Goal: Communication & Community: Answer question/provide support

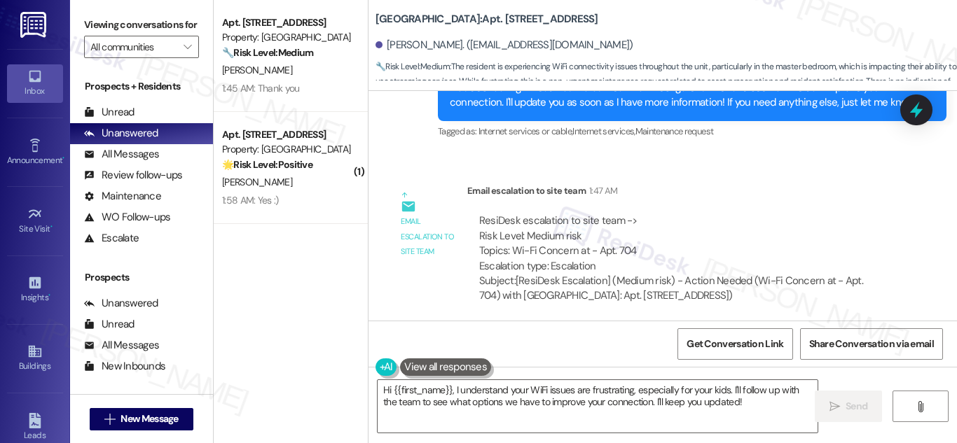
scroll to position [3226, 0]
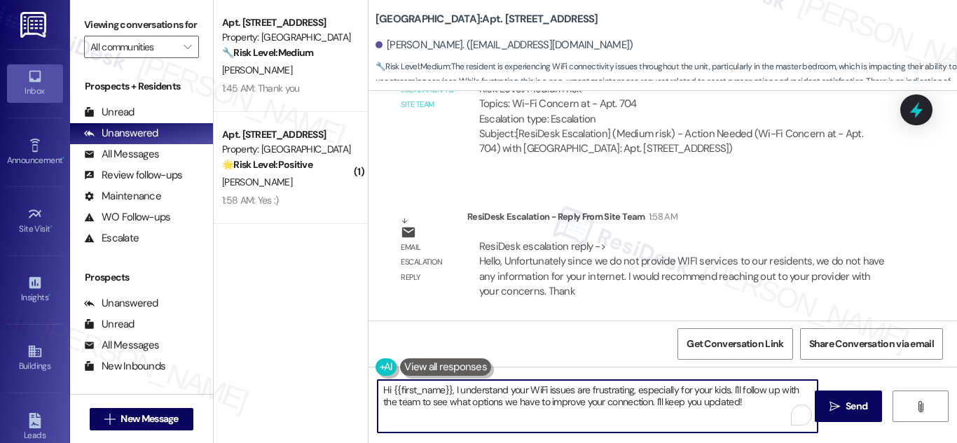
drag, startPoint x: 761, startPoint y: 408, endPoint x: 291, endPoint y: 430, distance: 470.6
click at [291, 429] on div "Apt. 1804, 201 Hackberry St Property: Hackberry Ranch 🔧 Risk Level: Medium The …" at bounding box center [585, 221] width 743 height 443
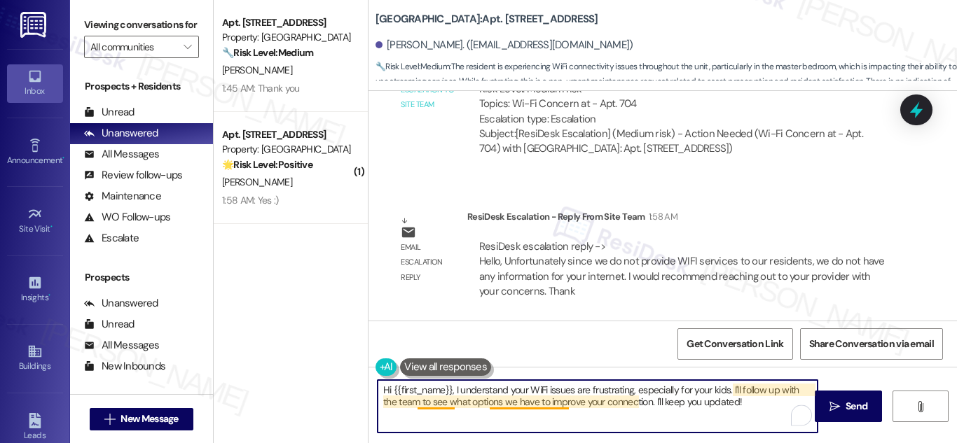
click at [544, 403] on textarea "Hi {{first_name}}, I understand your WiFi issues are frustrating, especially fo…" at bounding box center [598, 406] width 440 height 53
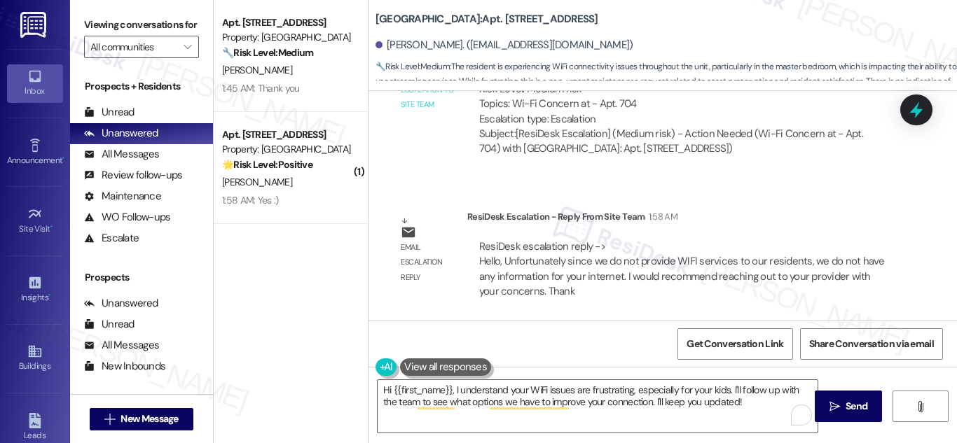
click at [893, 169] on div "Email escalation to site team Email escalation to site team 1:47 AM ResiDesk es…" at bounding box center [644, 101] width 530 height 151
click at [464, 389] on textarea "Hi {{first_name}}, I understand your WiFi issues are frustrating, especially fo…" at bounding box center [598, 406] width 440 height 53
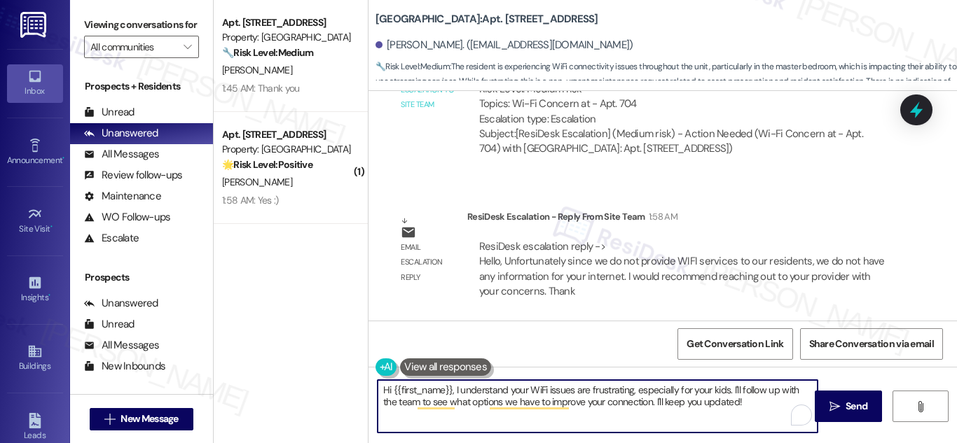
click at [688, 418] on textarea "Hi {{first_name}}, I understand your WiFi issues are frustrating, especially fo…" at bounding box center [598, 406] width 440 height 53
drag, startPoint x: 454, startPoint y: 393, endPoint x: 753, endPoint y: 402, distance: 299.3
click at [753, 402] on textarea "Hi {{first_name}}, I understand your WiFi issues are frustrating, especially fo…" at bounding box center [598, 406] width 440 height 53
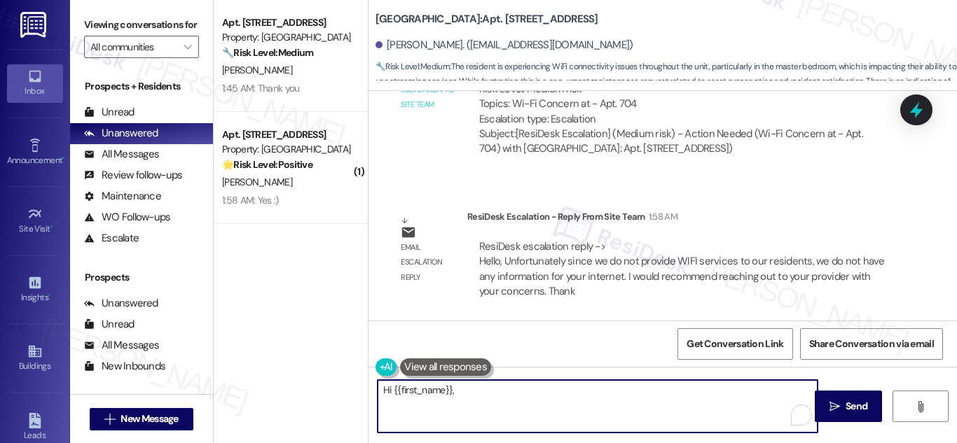
paste textarea "since we do not provide Wi-Fi services to our residents, we don’t have access t…"
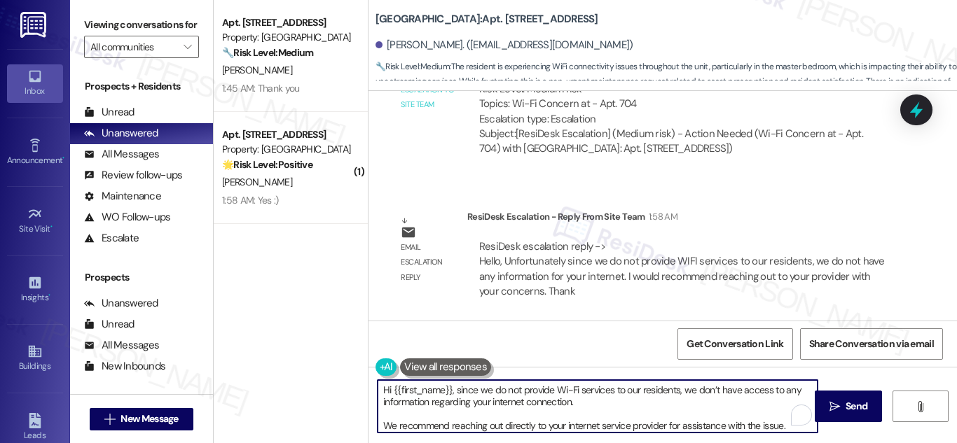
scroll to position [24, 0]
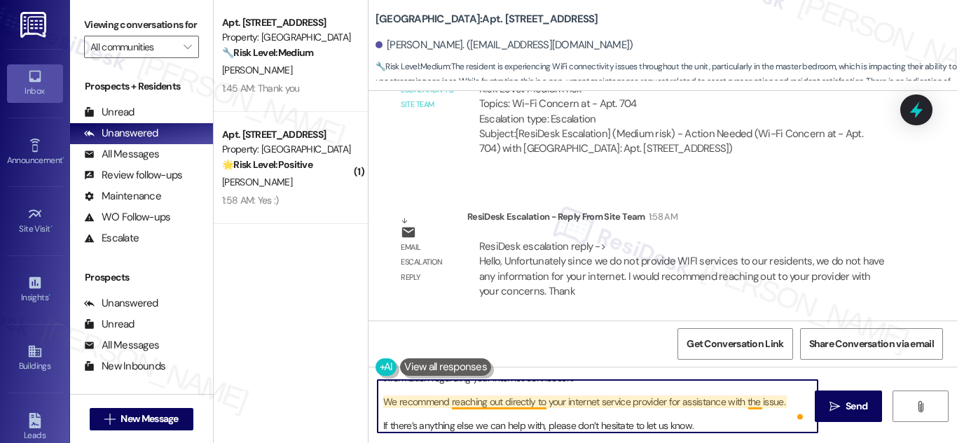
click at [502, 400] on textarea "Hi {{first_name}}, since we do not provide Wi-Fi services to our residents, we …" at bounding box center [598, 406] width 440 height 53
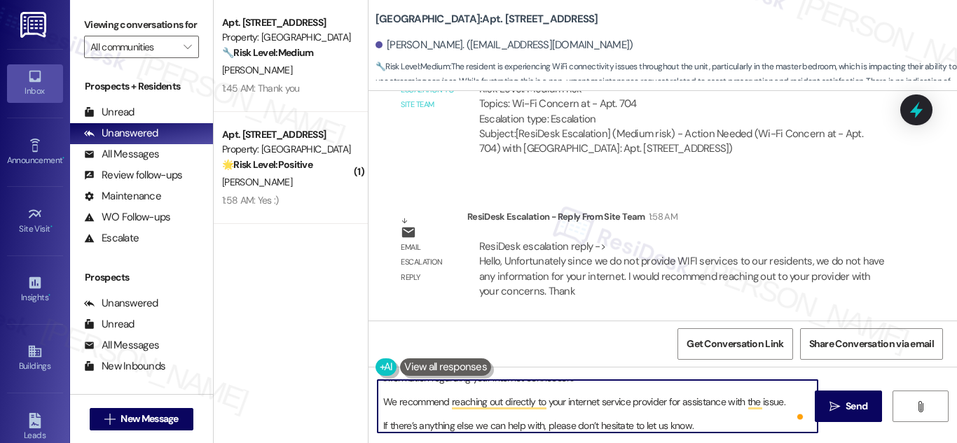
click at [722, 418] on textarea "Hi {{first_name}}, since we do not provide Wi-Fi services to our residents, we …" at bounding box center [598, 406] width 440 height 53
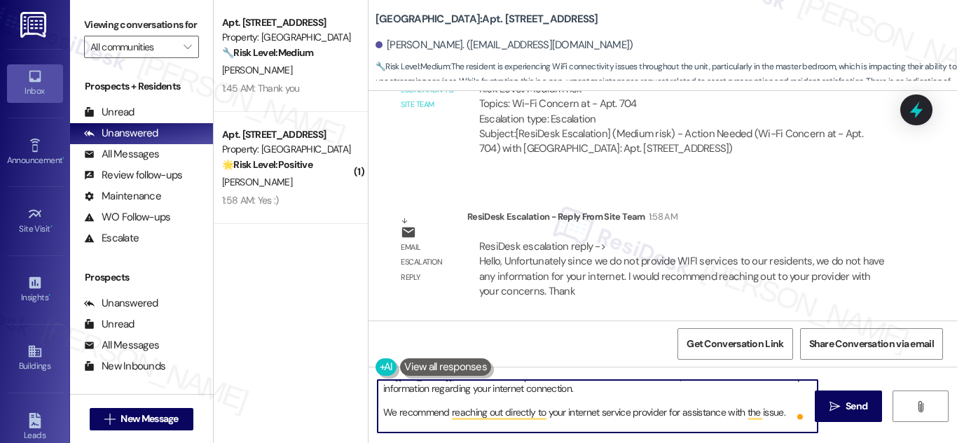
scroll to position [0, 0]
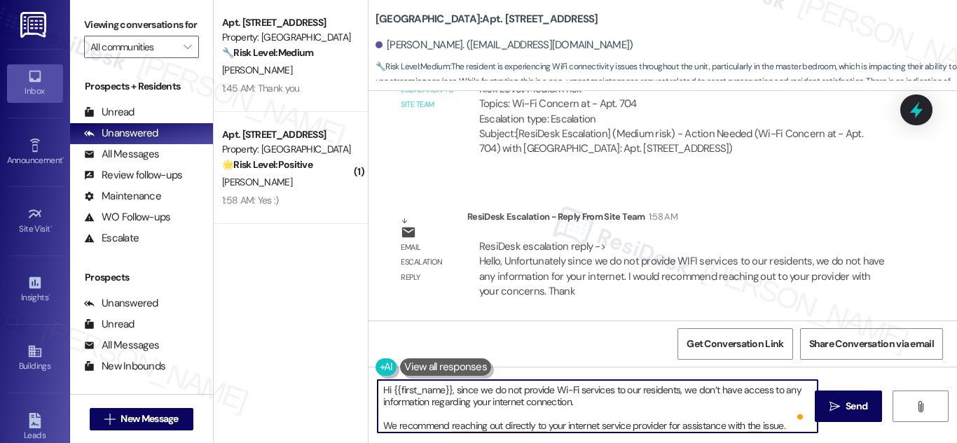
click at [453, 389] on textarea "Hi {{first_name}}, since we do not provide Wi-Fi services to our residents, we …" at bounding box center [598, 406] width 440 height 53
click at [454, 391] on textarea "Hi {{first_name}}, since we do not provide Wi-Fi services to our residents, we …" at bounding box center [598, 406] width 440 height 53
click at [765, 409] on textarea "Hi {{first_name}}, since we do not provide Wi-Fi services to our residents, we …" at bounding box center [598, 406] width 440 height 53
click at [454, 389] on textarea "Hi {{first_name}}, since we do not provide Wi-Fi services to our residents, we …" at bounding box center [598, 406] width 440 height 53
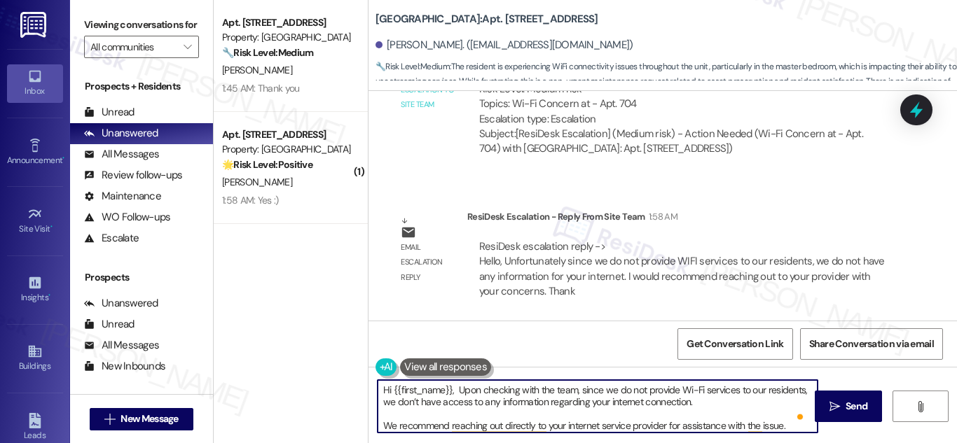
scroll to position [27, 0]
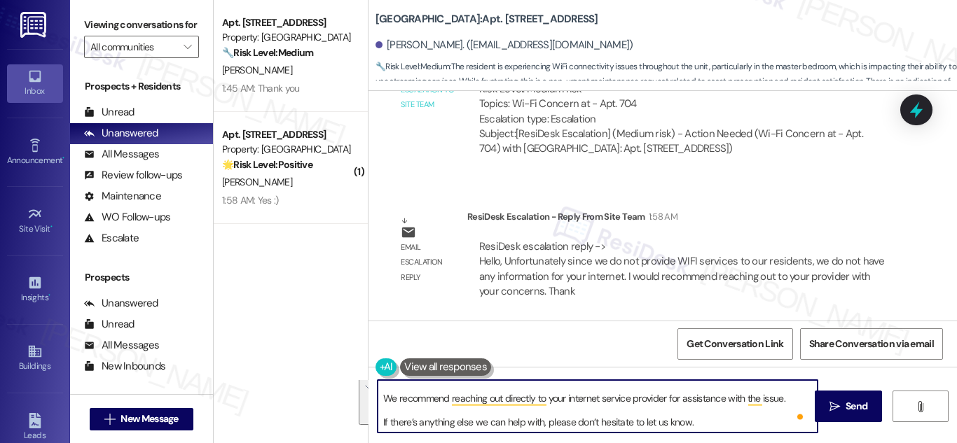
drag, startPoint x: 453, startPoint y: 388, endPoint x: 704, endPoint y: 445, distance: 257.1
click at [704, 443] on html "Inbox Go to Inbox Announcement • Send A Text Announcement Site Visit • Go to Si…" at bounding box center [478, 221] width 957 height 443
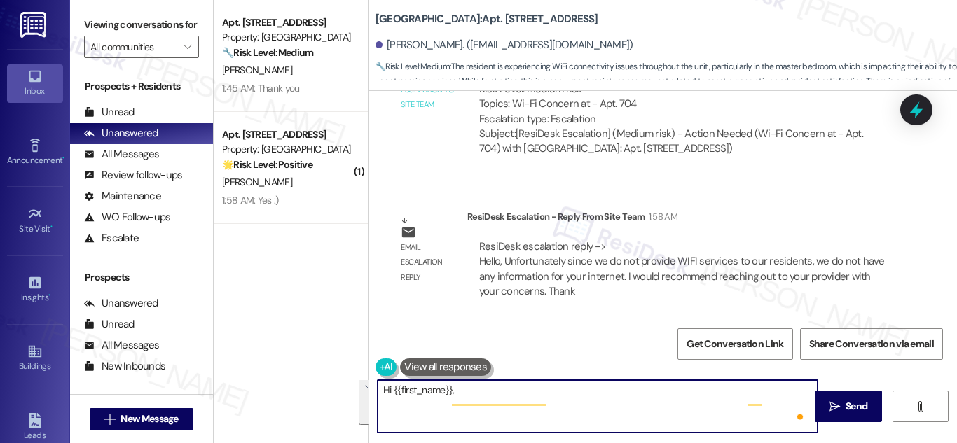
scroll to position [0, 0]
paste textarea "Upon checking with the team, as Wi-Fi service is not provided by us, we don’t h…"
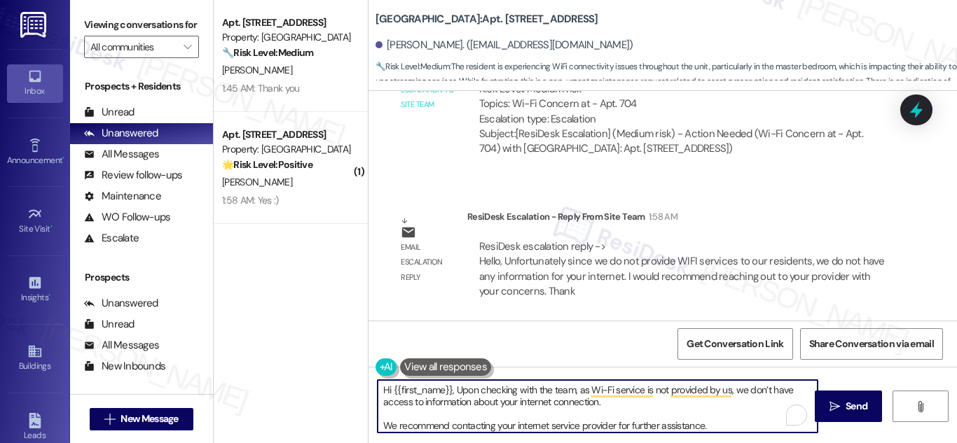
click at [725, 419] on textarea "Hi {{first_name}}, Upon checking with the team, as Wi-Fi service is not provide…" at bounding box center [598, 406] width 440 height 53
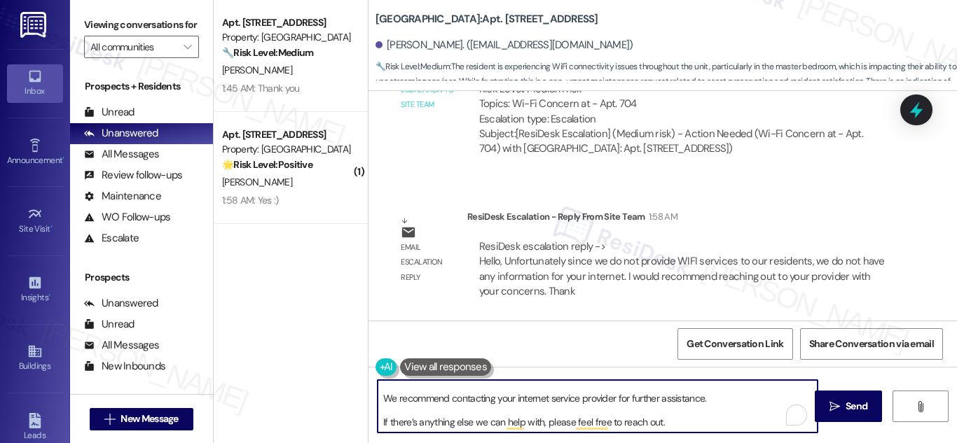
type textarea "Hi {{first_name}}, Upon checking with the team, as Wi-Fi service is not provide…"
click at [691, 425] on textarea "Hi {{first_name}}, Upon checking with the team, as Wi-Fi service is not provide…" at bounding box center [598, 406] width 440 height 53
click at [854, 405] on span "Send" at bounding box center [857, 406] width 22 height 15
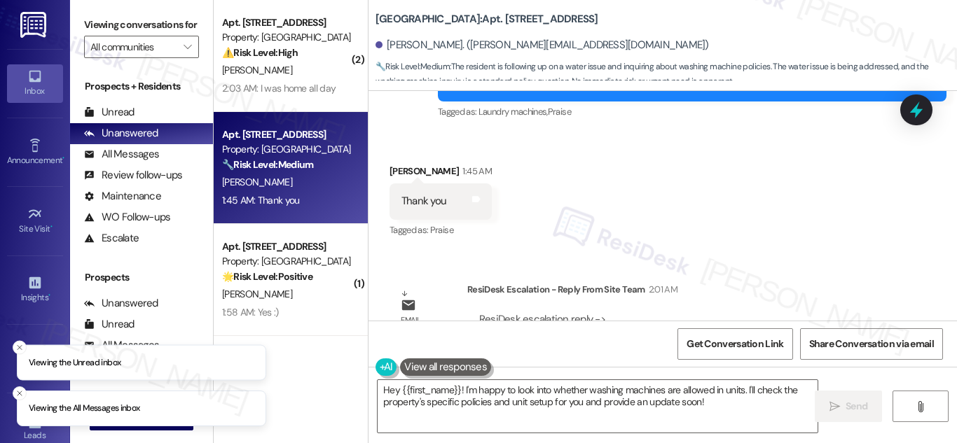
scroll to position [8787, 0]
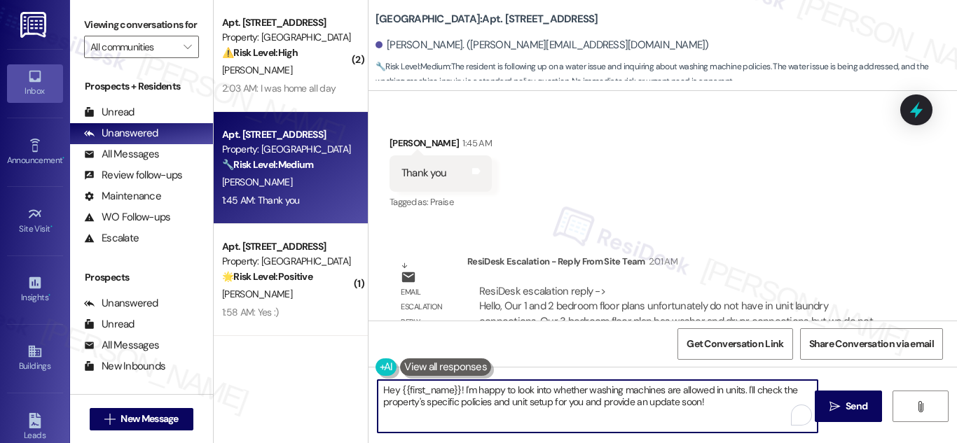
drag, startPoint x: 738, startPoint y: 408, endPoint x: 346, endPoint y: 394, distance: 392.5
click at [346, 394] on div "( 2 ) Apt. 2715, 201 Hackberry St Property: Hackberry Ranch ⚠️ Risk Level: High…" at bounding box center [585, 221] width 743 height 443
click at [563, 406] on textarea "Hey {{first_name}}! I'm happy to look into whether washing machines are allowed…" at bounding box center [598, 406] width 440 height 53
click at [460, 392] on textarea "Hey {{first_name}}! I'm happy to look into whether washing machines are allowed…" at bounding box center [598, 406] width 440 height 53
drag, startPoint x: 460, startPoint y: 392, endPoint x: 732, endPoint y: 441, distance: 276.3
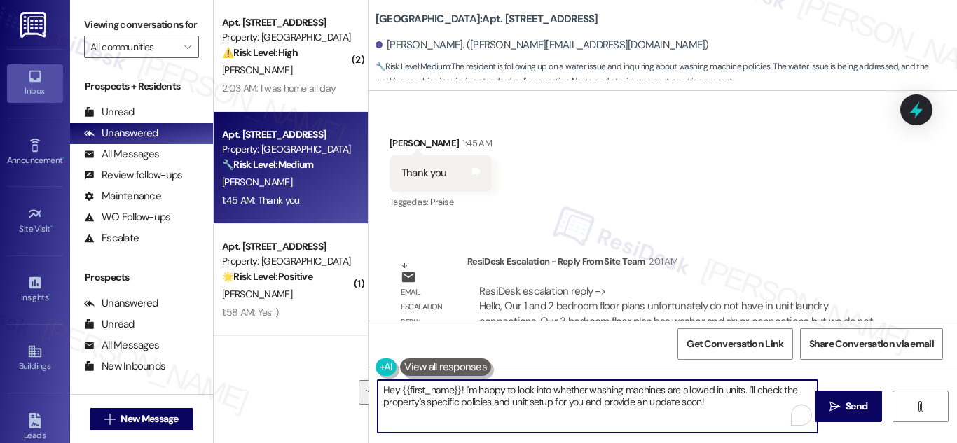
click at [739, 438] on div "Hey {{first_name}}! I'm happy to look into whether washing machines are allowed…" at bounding box center [662, 419] width 588 height 105
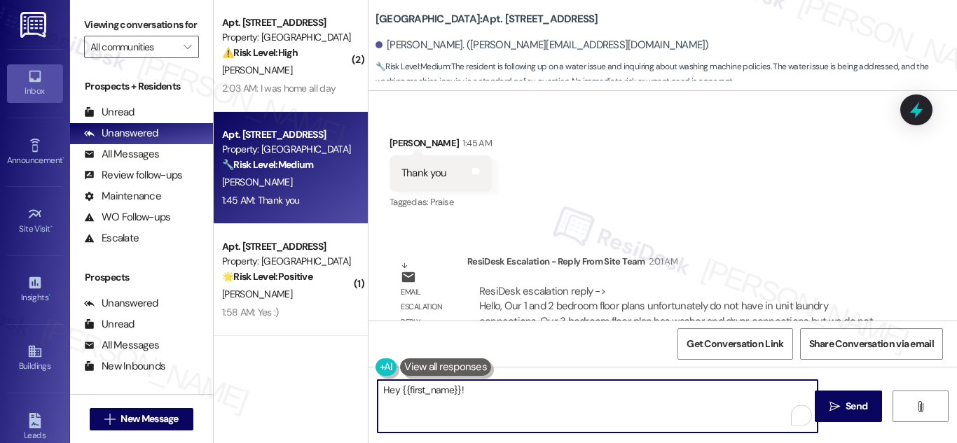
paste textarea "Just to share an update: Our 1- and 2-bedroom floor plans do not include in-uni…"
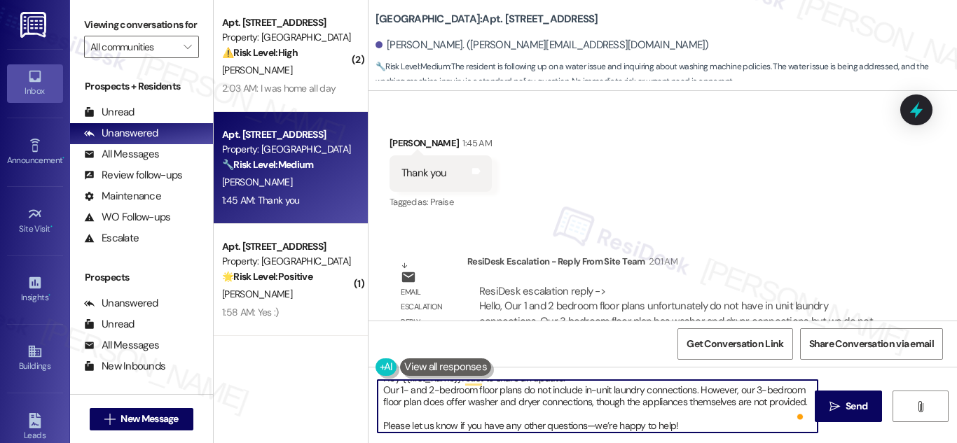
scroll to position [0, 0]
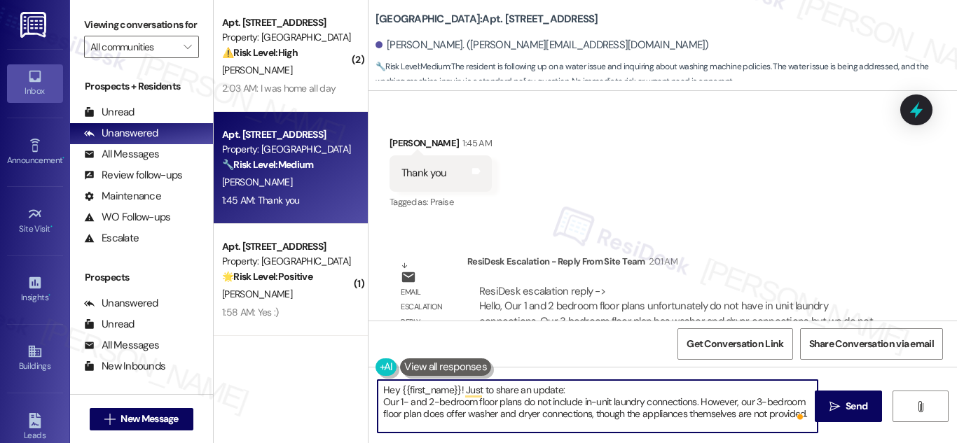
click at [382, 405] on textarea "Hey {{first_name}}! Just to share an update: Our 1- and 2-bedroom floor plans d…" at bounding box center [598, 406] width 440 height 53
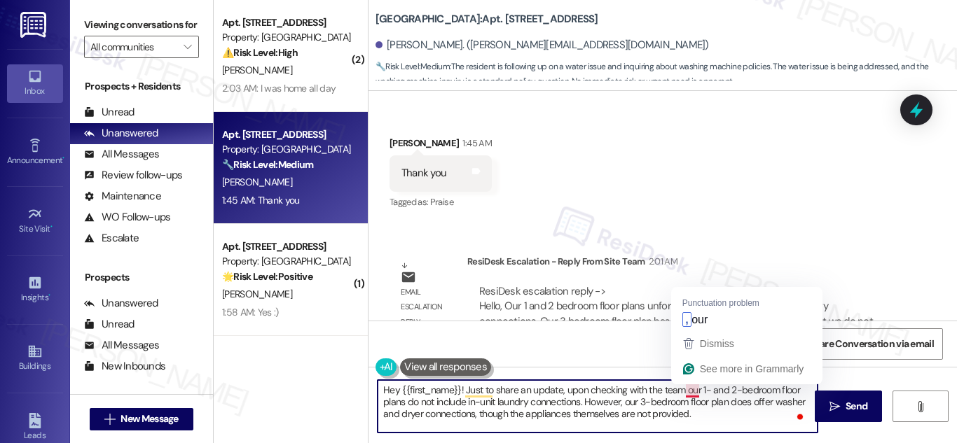
click at [689, 389] on textarea "Hey {{first_name}}! Just to share an update, upon checking with the team our 1-…" at bounding box center [598, 406] width 440 height 53
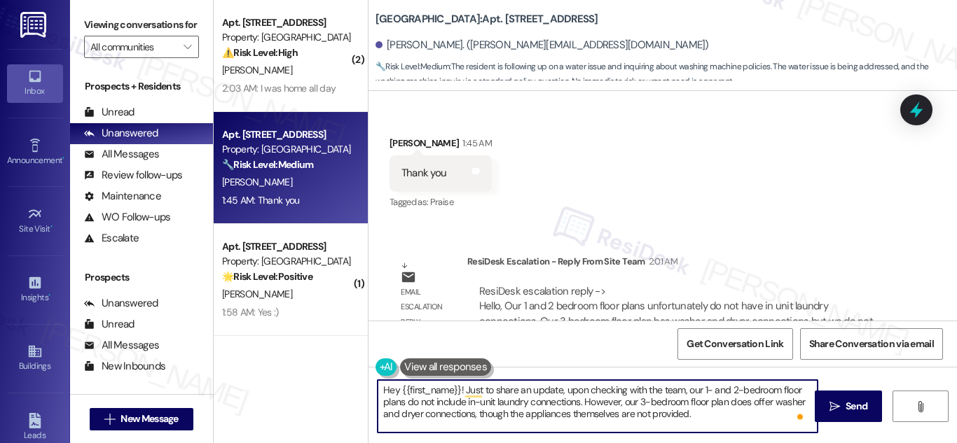
click at [761, 410] on textarea "Hey {{first_name}}! Just to share an update, upon checking with the team, our 1…" at bounding box center [598, 406] width 440 height 53
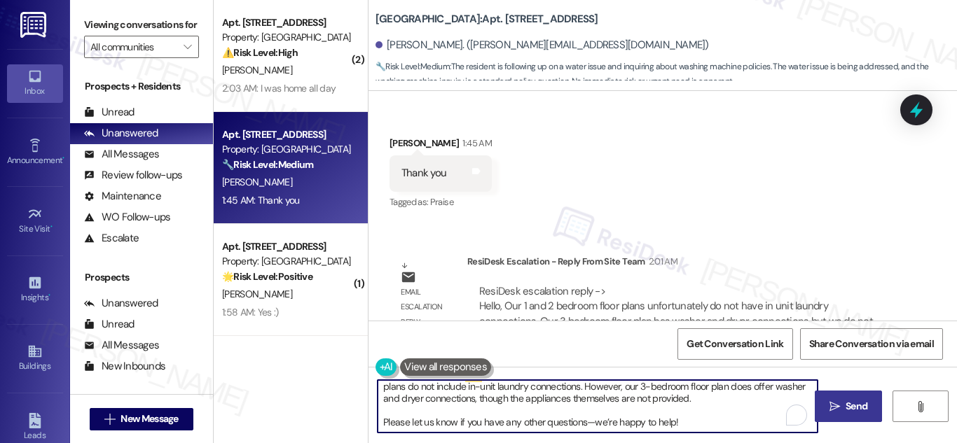
type textarea "Hey {{first_name}}! Just to share an update, upon checking with the team, our 1…"
click at [850, 410] on span "Send" at bounding box center [857, 406] width 22 height 15
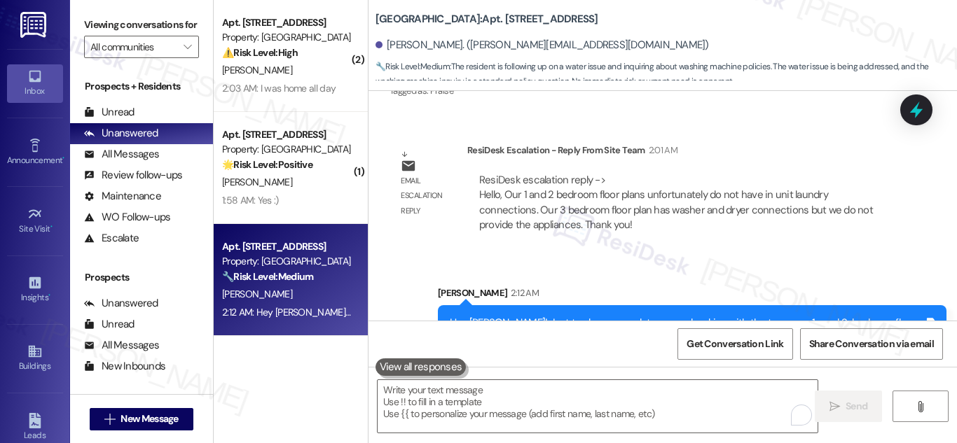
scroll to position [8944, 0]
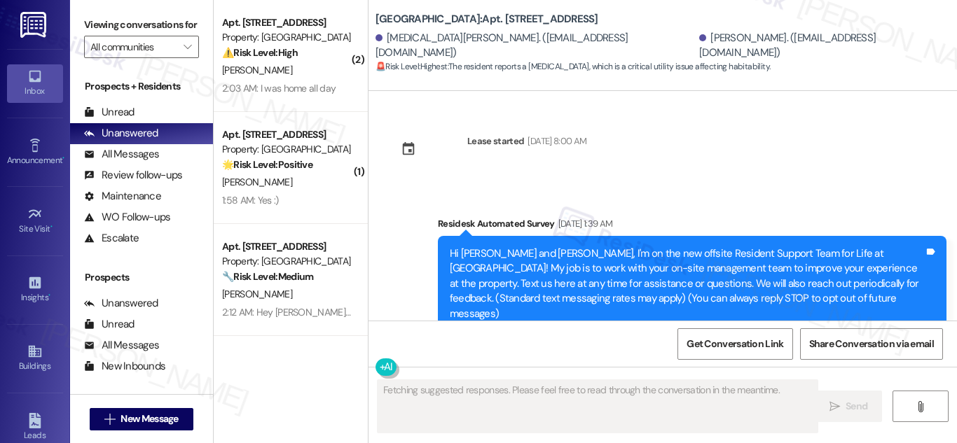
scroll to position [14851, 0]
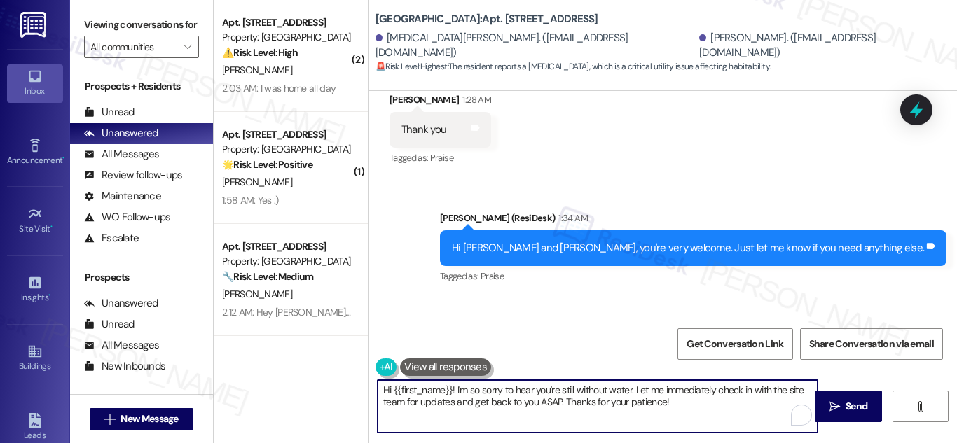
drag, startPoint x: 462, startPoint y: 389, endPoint x: 744, endPoint y: 434, distance: 285.0
click at [717, 427] on textarea "Hi {{first_name}}! I'm so sorry to hear you're still without water. Let me imme…" at bounding box center [598, 406] width 440 height 53
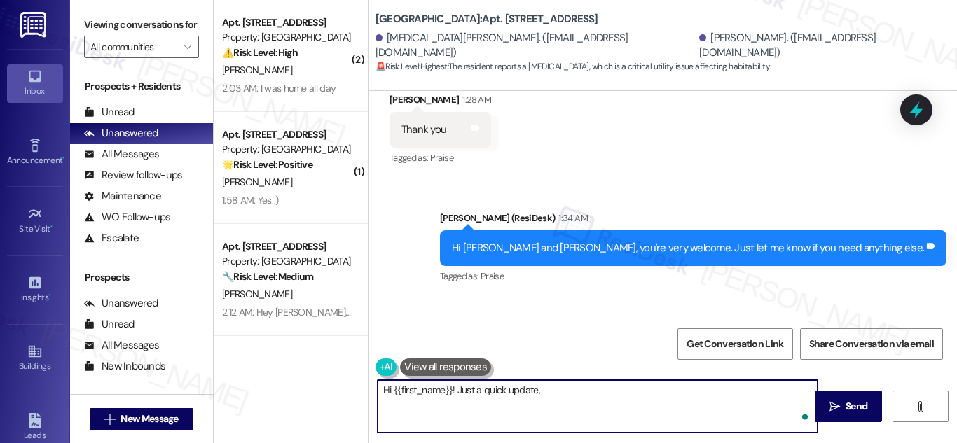
paste textarea "There is currently a temporary water shut-off due to maintenance. Service is ex…"
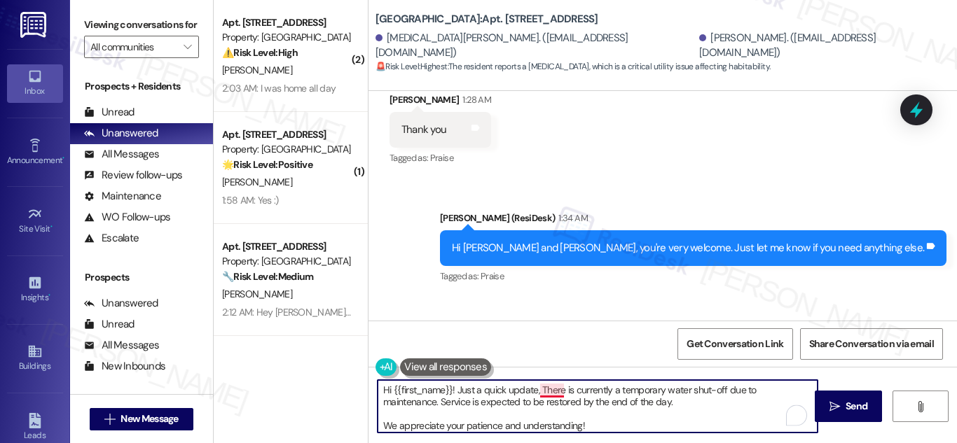
click at [542, 394] on textarea "Hi {{first_name}}! Just a quick update, There is currently a temporary water sh…" at bounding box center [598, 406] width 440 height 53
type textarea "Hi {{first_name}}! Just a quick update, there is currently a temporary water sh…"
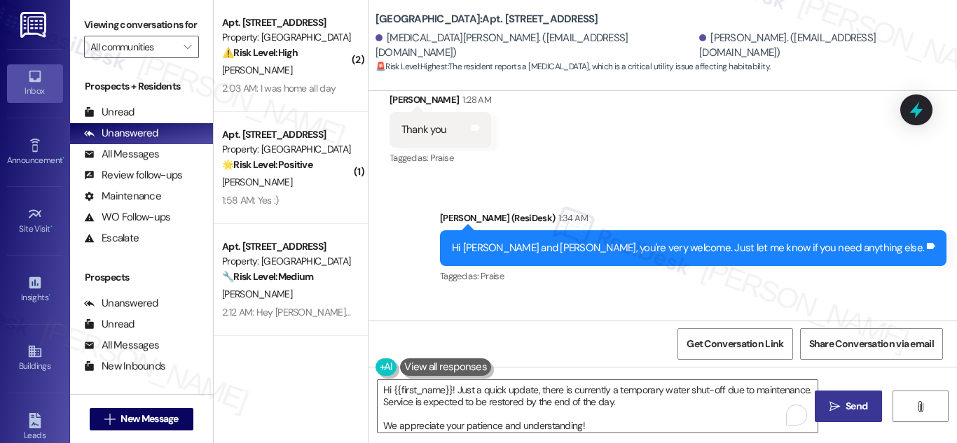
click at [849, 400] on span "Send" at bounding box center [857, 406] width 22 height 15
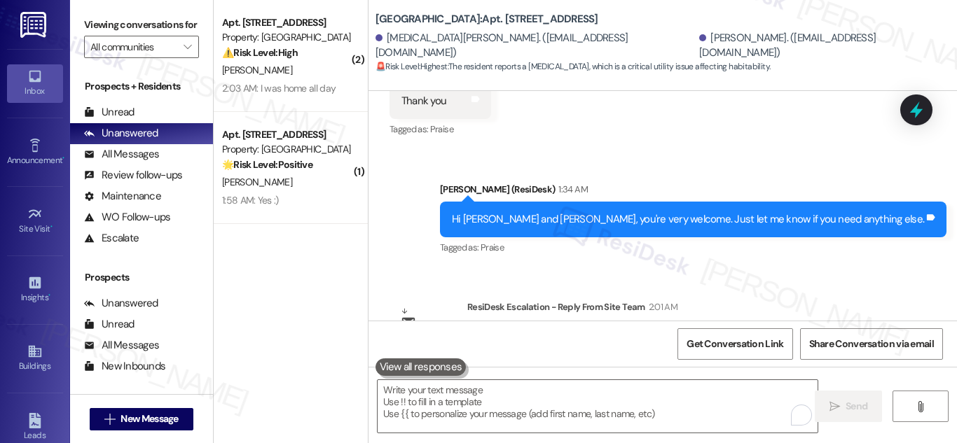
scroll to position [14993, 0]
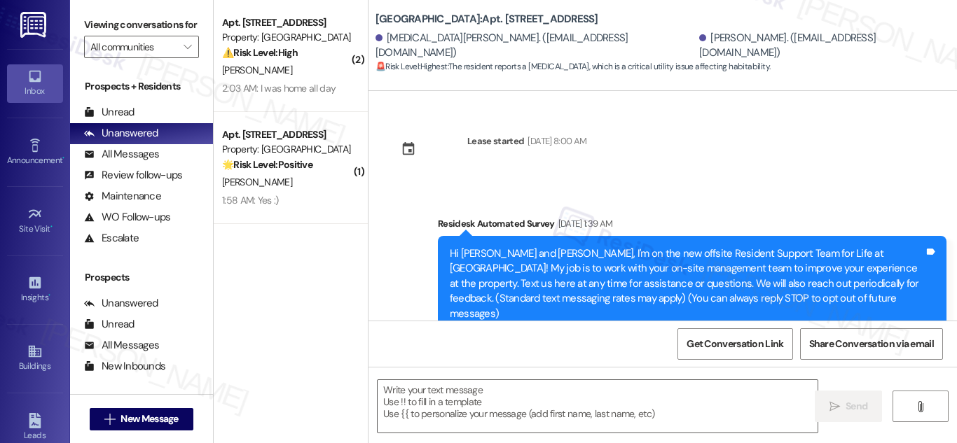
scroll to position [15156, 0]
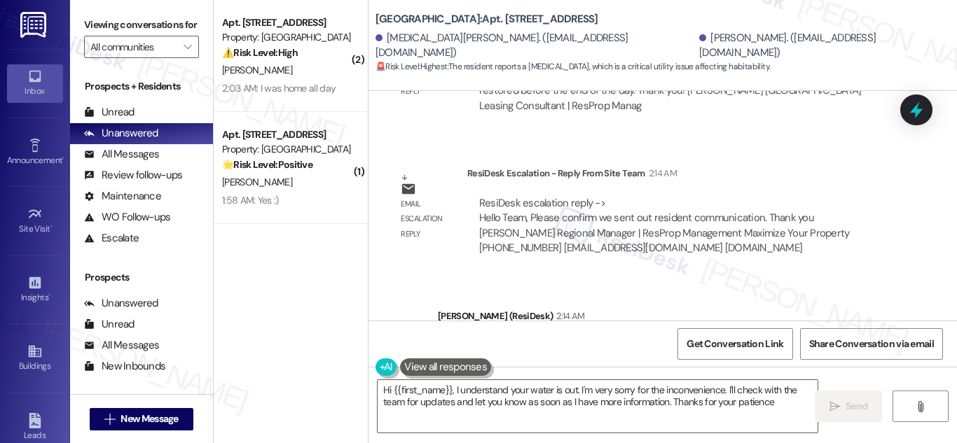
type textarea "Hi {{first_name}}, I understand your water is out. I'm very sorry for the incon…"
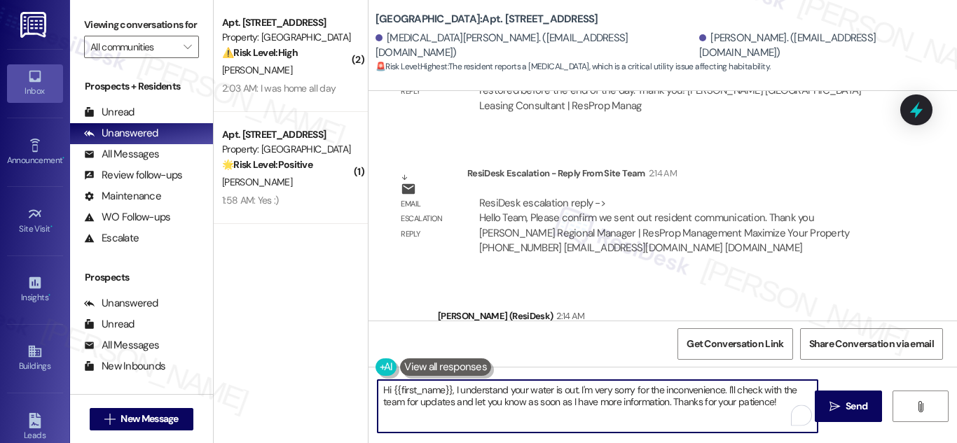
drag, startPoint x: 729, startPoint y: 406, endPoint x: 450, endPoint y: 392, distance: 278.5
click at [450, 392] on textarea "Hi {{first_name}}, I understand your water is out. I'm very sorry for the incon…" at bounding box center [598, 406] width 440 height 53
click at [389, 277] on div "Sent via SMS Sarah (ResiDesk) 2:14 AM Hi Yasmin and Yeslie! Just a quick update…" at bounding box center [662, 358] width 588 height 163
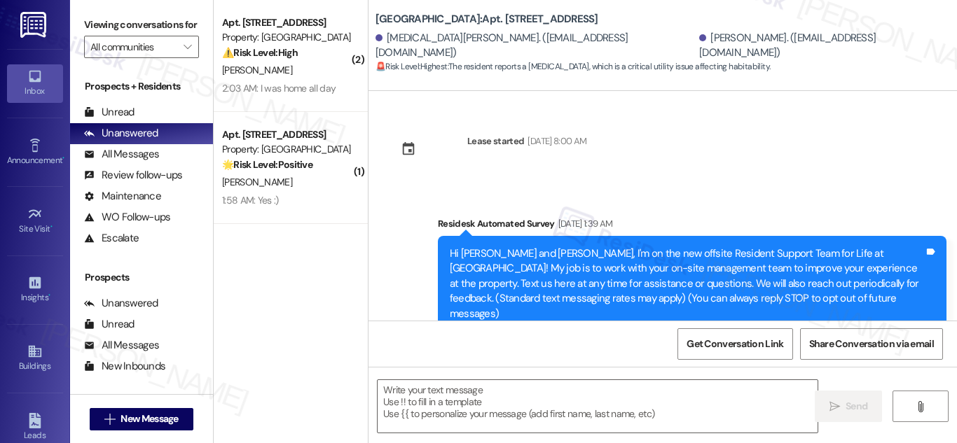
type textarea "Fetching suggested responses. Please feel free to read through the conversation…"
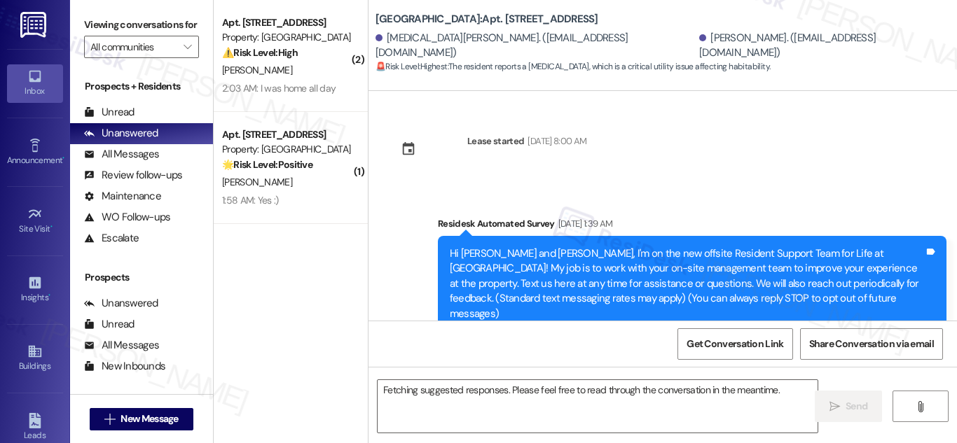
scroll to position [15156, 0]
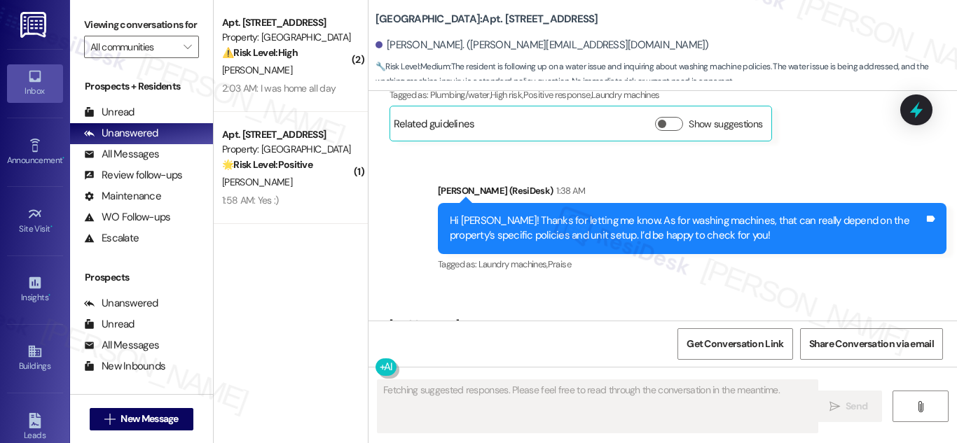
scroll to position [8644, 0]
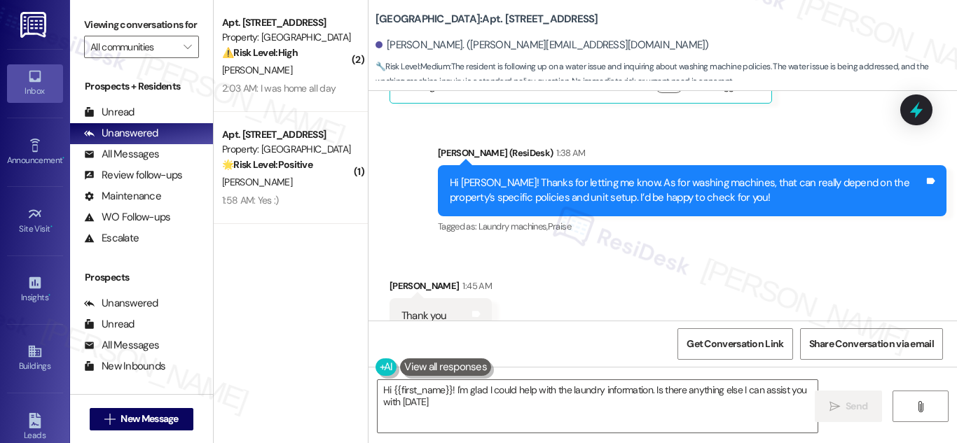
type textarea "Hi {{first_name}}! I'm glad I could help with the laundry information. Is there…"
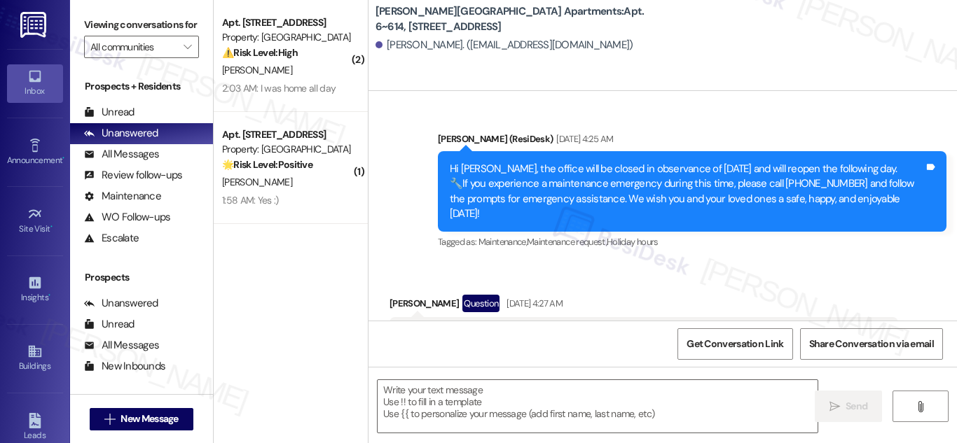
type textarea "Fetching suggested responses. Please feel free to read through the conversation…"
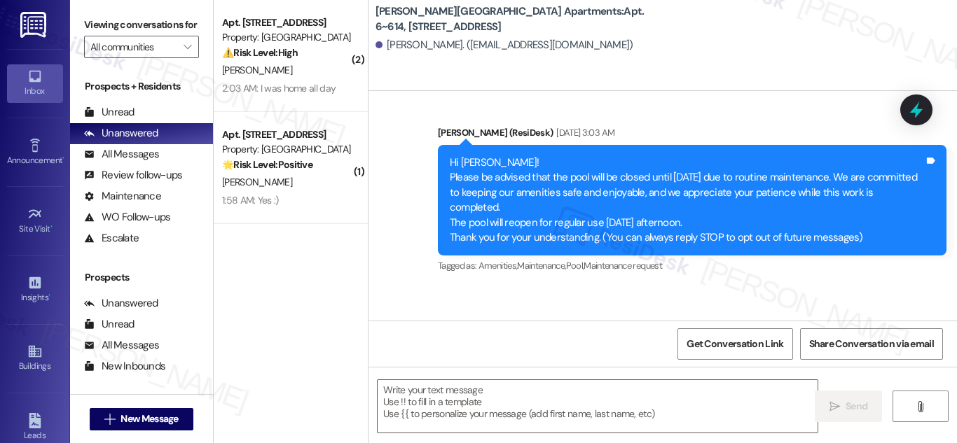
scroll to position [5, 0]
